Goal: Task Accomplishment & Management: Manage account settings

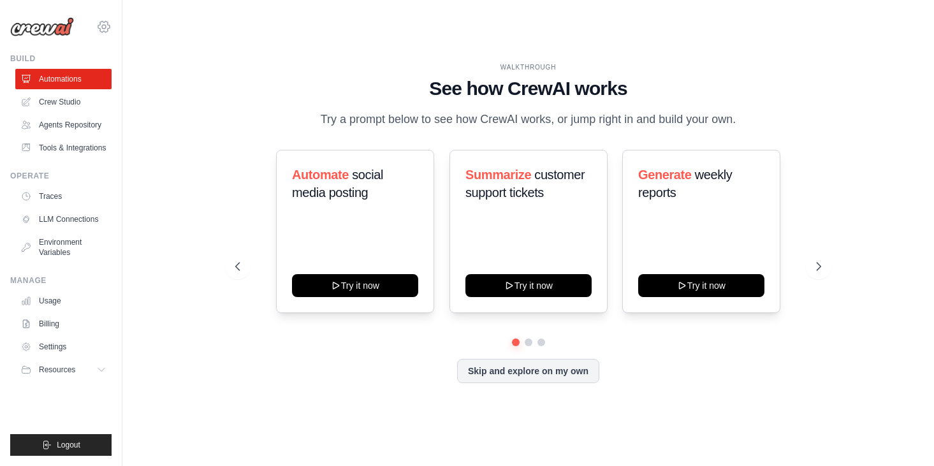
click at [101, 19] on icon at bounding box center [103, 26] width 15 height 15
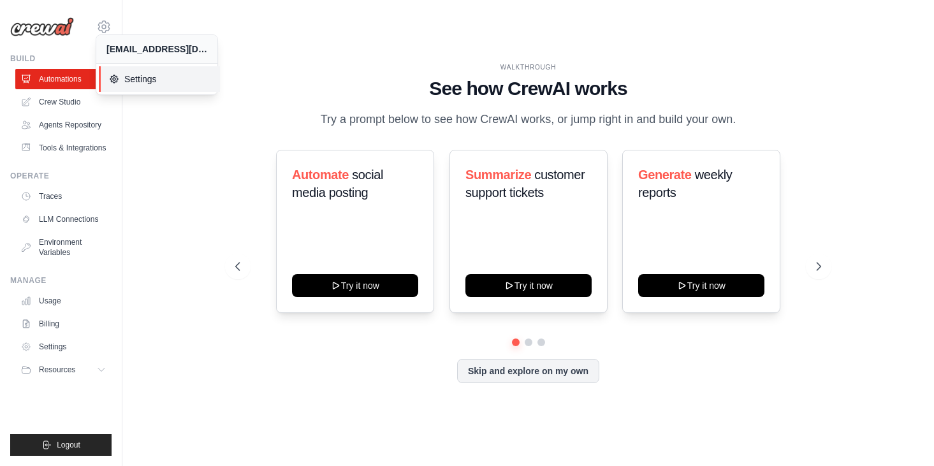
click at [150, 73] on span "Settings" at bounding box center [159, 79] width 101 height 13
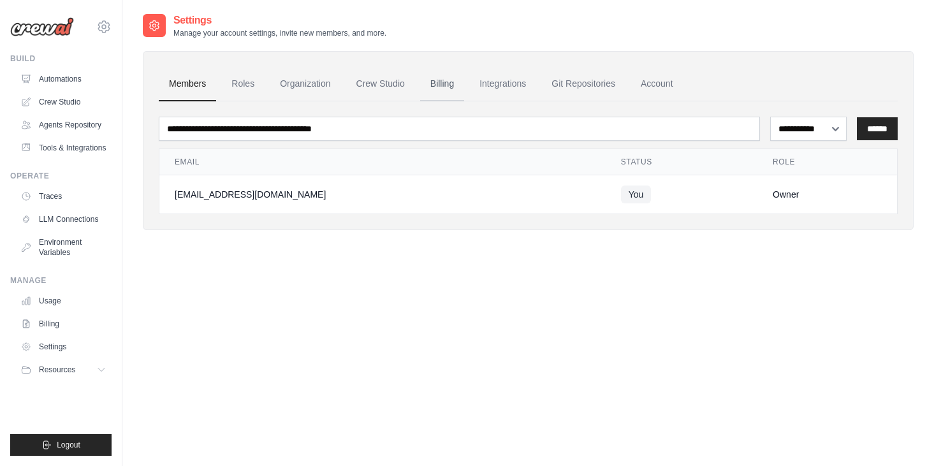
click at [437, 86] on link "Billing" at bounding box center [442, 84] width 44 height 34
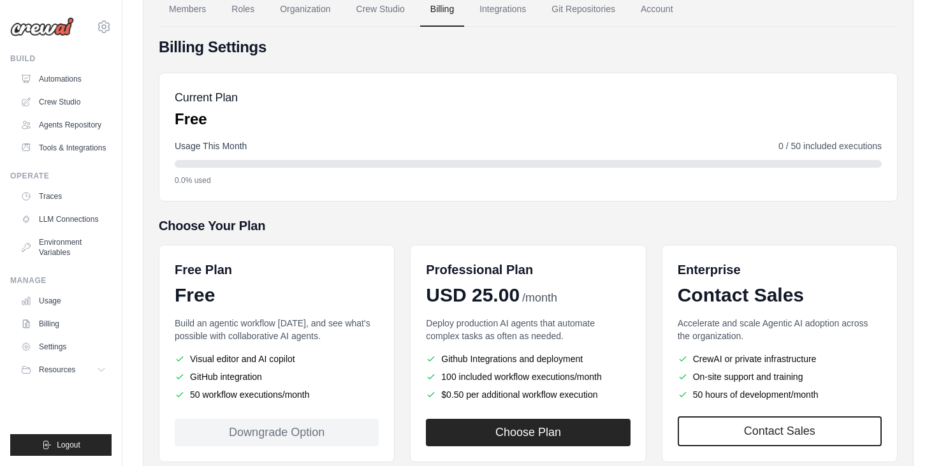
scroll to position [153, 0]
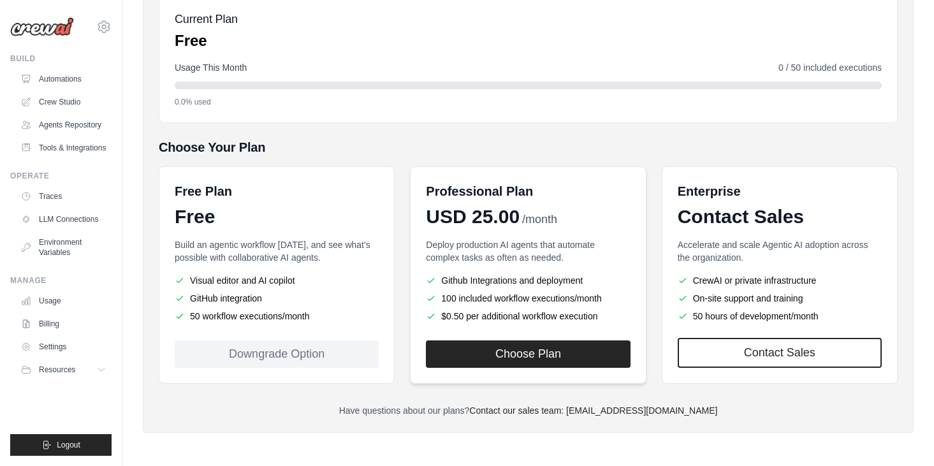
click at [546, 237] on div "Professional Plan USD 25.00 /month Deploy production AI agents that automate co…" at bounding box center [528, 274] width 236 height 217
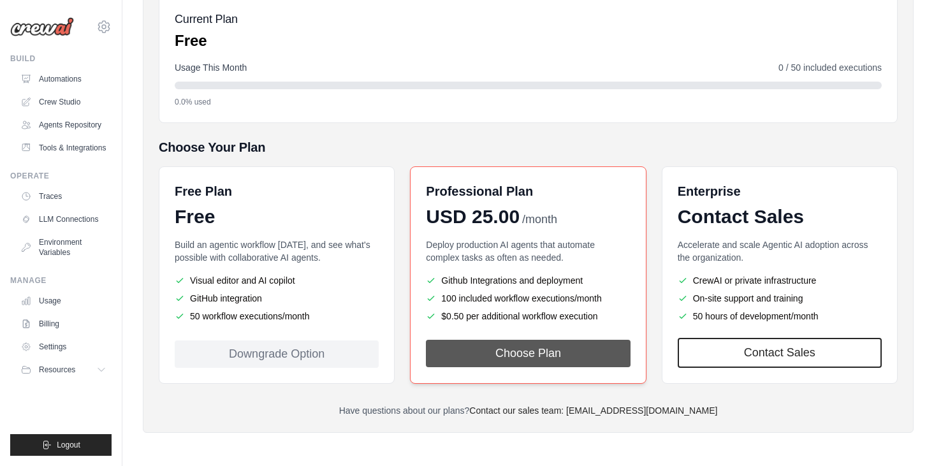
click at [551, 356] on button "Choose Plan" at bounding box center [528, 353] width 204 height 27
